Goal: Find specific page/section: Find specific page/section

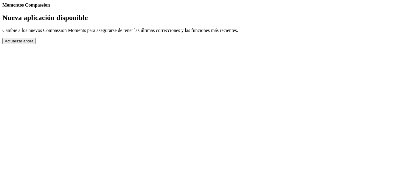
click at [36, 44] on button "Actualizar ahora" at bounding box center [18, 41] width 33 height 6
click at [2, 8] on link "Completed Moments" at bounding box center [2, 8] width 0 height 0
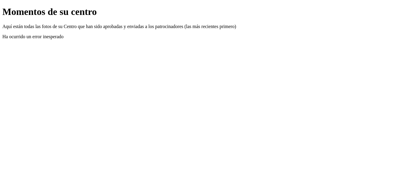
click at [204, 39] on p "Ha ocurrido un error inesperado" at bounding box center [203, 36] width 402 height 5
click at [2, 6] on link "Atrás" at bounding box center [2, 6] width 0 height 0
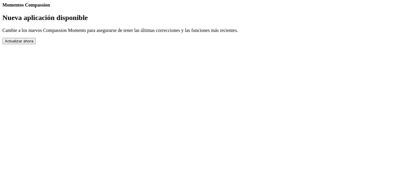
click at [2, 8] on link "Completed Moments" at bounding box center [2, 8] width 0 height 0
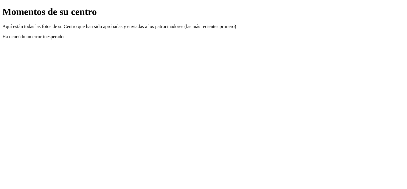
click at [183, 39] on p "Ha ocurrido un error inesperado" at bounding box center [203, 36] width 402 height 5
click at [170, 29] on p "Aquí están todas las fotos de su Centro que han sido aprobadas y enviadas a los…" at bounding box center [203, 26] width 402 height 5
click at [2, 6] on link "Atrás" at bounding box center [2, 6] width 0 height 0
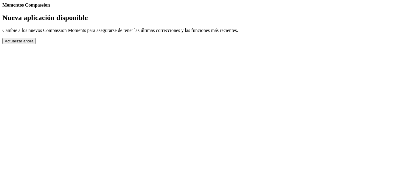
click at [196, 26] on div "Momentos Compassion Nueva aplicación disponible Cambie a los nuevos Compassion …" at bounding box center [203, 23] width 402 height 42
drag, startPoint x: 196, startPoint y: 26, endPoint x: 221, endPoint y: 57, distance: 40.0
click at [221, 44] on div "Momentos Compassion Nueva aplicación disponible Cambie a los nuevos Compassion …" at bounding box center [203, 23] width 402 height 42
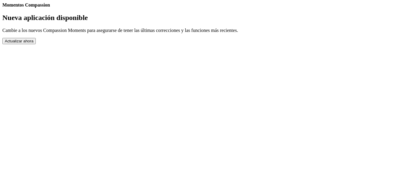
click at [2, 8] on link "Completed Moments" at bounding box center [2, 8] width 0 height 0
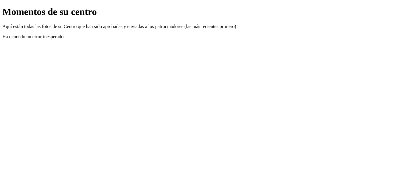
click at [2, 6] on link "Atrás" at bounding box center [2, 6] width 0 height 0
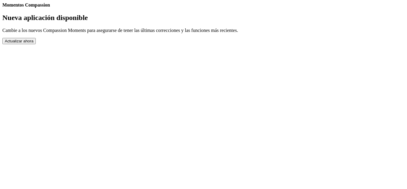
click at [36, 44] on button "Actualizar ahora" at bounding box center [18, 41] width 33 height 6
